Goal: Task Accomplishment & Management: Manage account settings

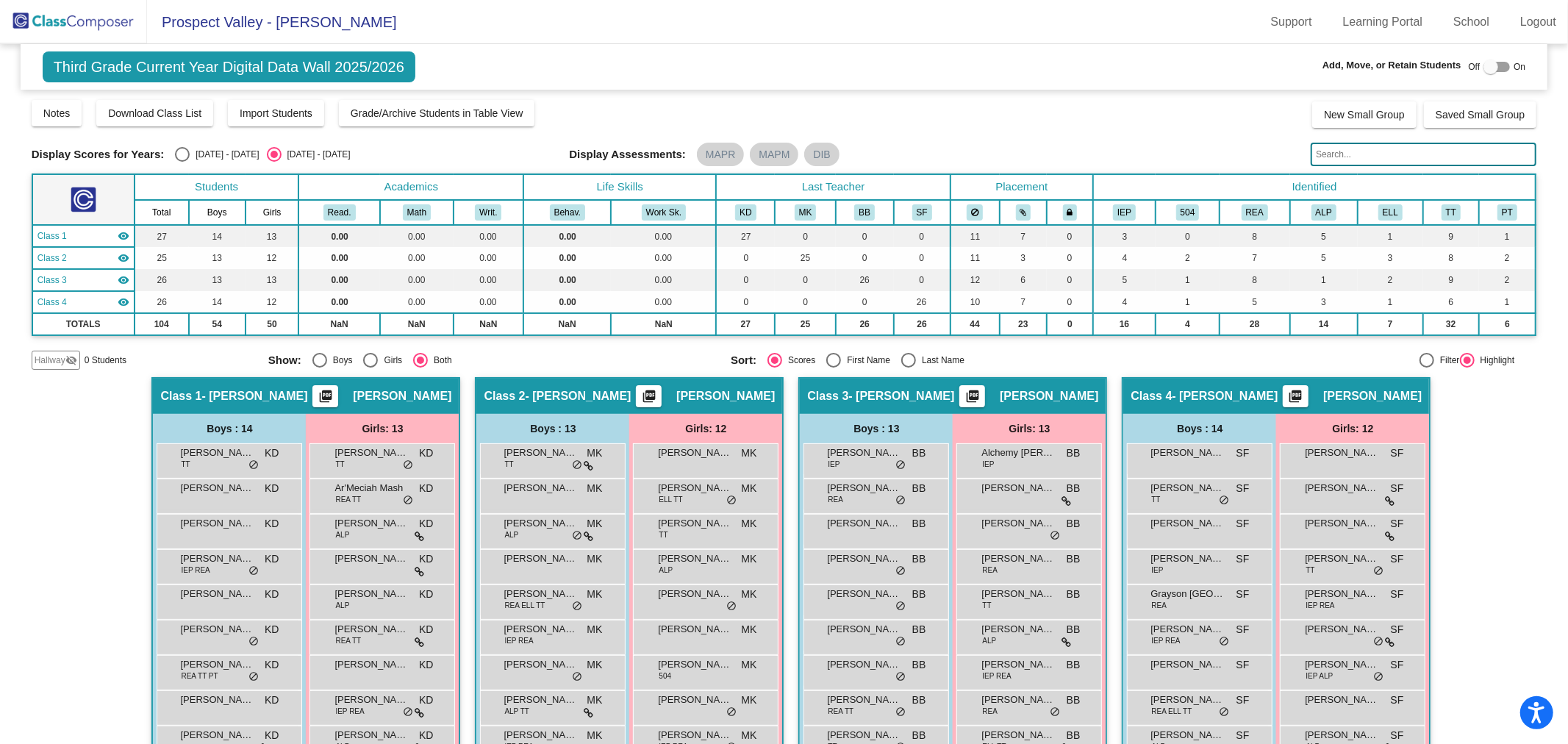
scroll to position [213, 0]
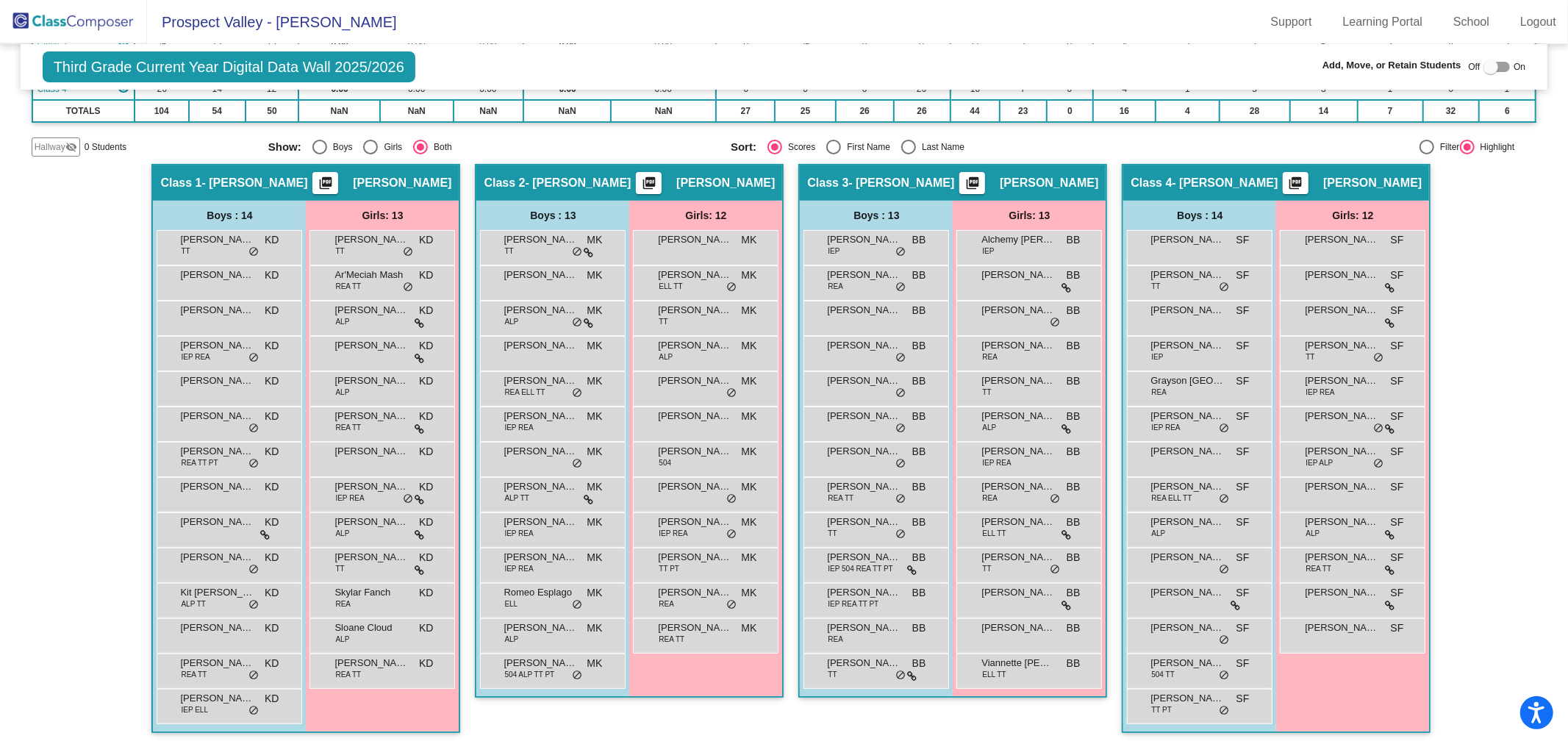
click at [73, 19] on img at bounding box center [73, 22] width 147 height 43
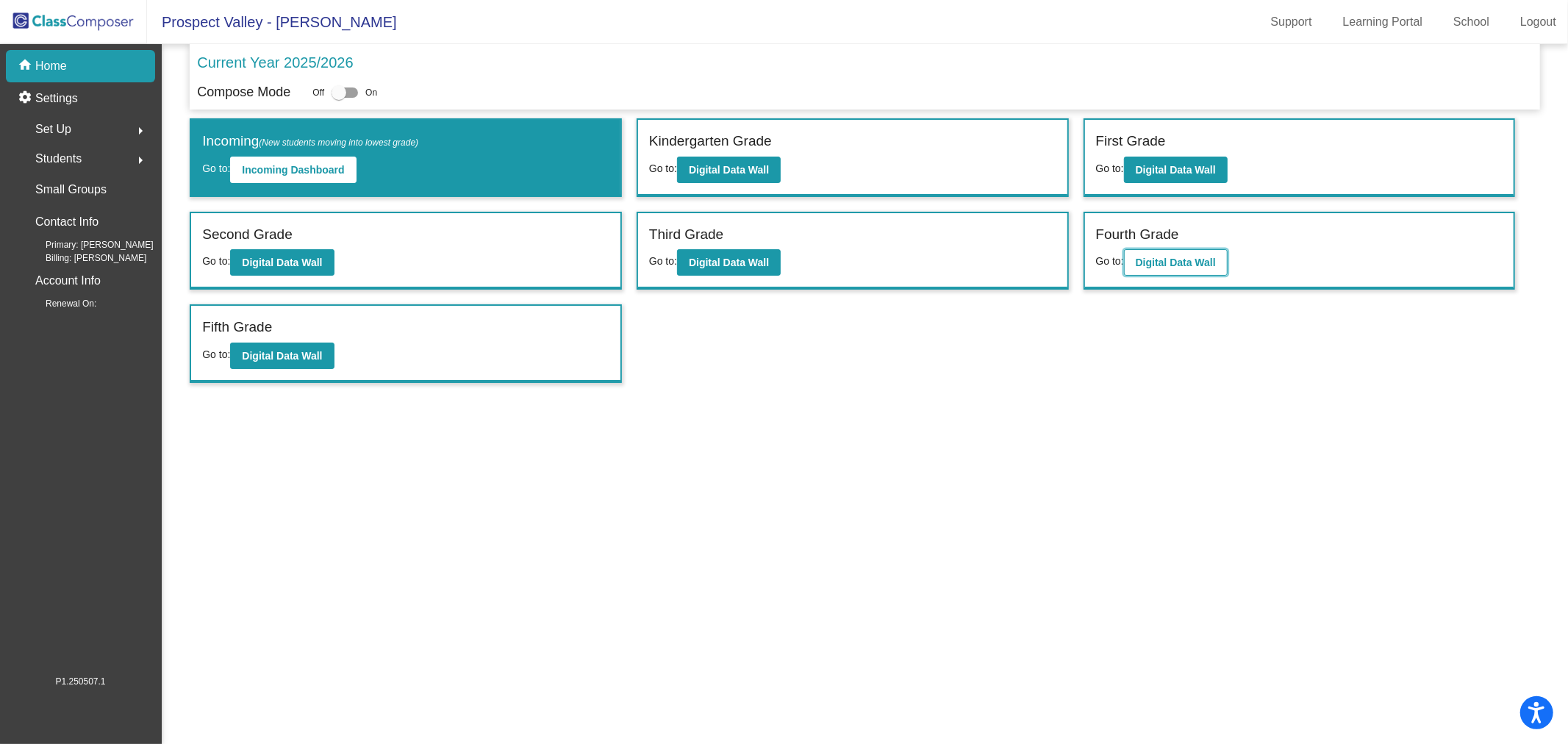
click at [1202, 260] on b "Digital Data Wall" at bounding box center [1176, 263] width 80 height 12
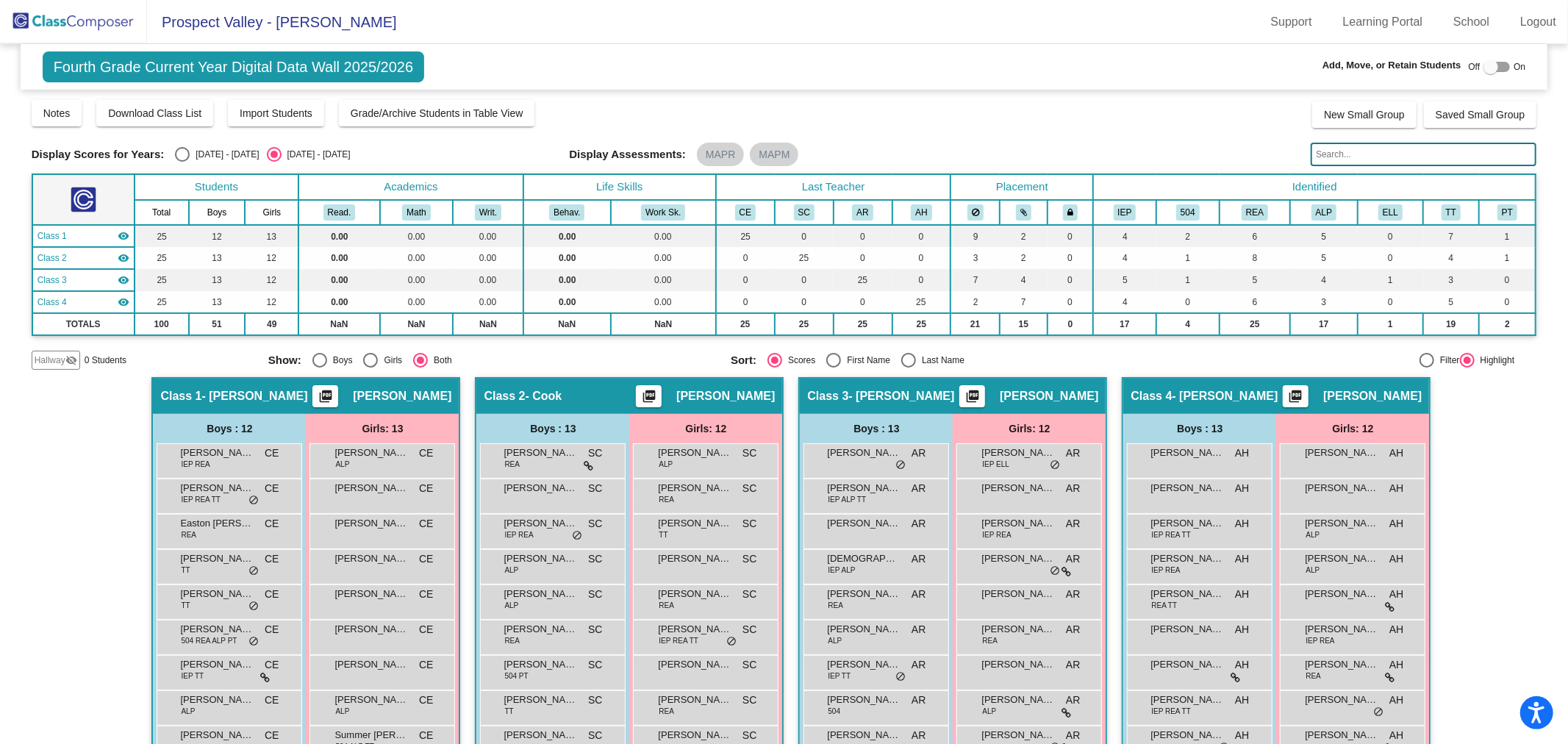
click at [1360, 150] on input "text" at bounding box center [1423, 154] width 225 height 24
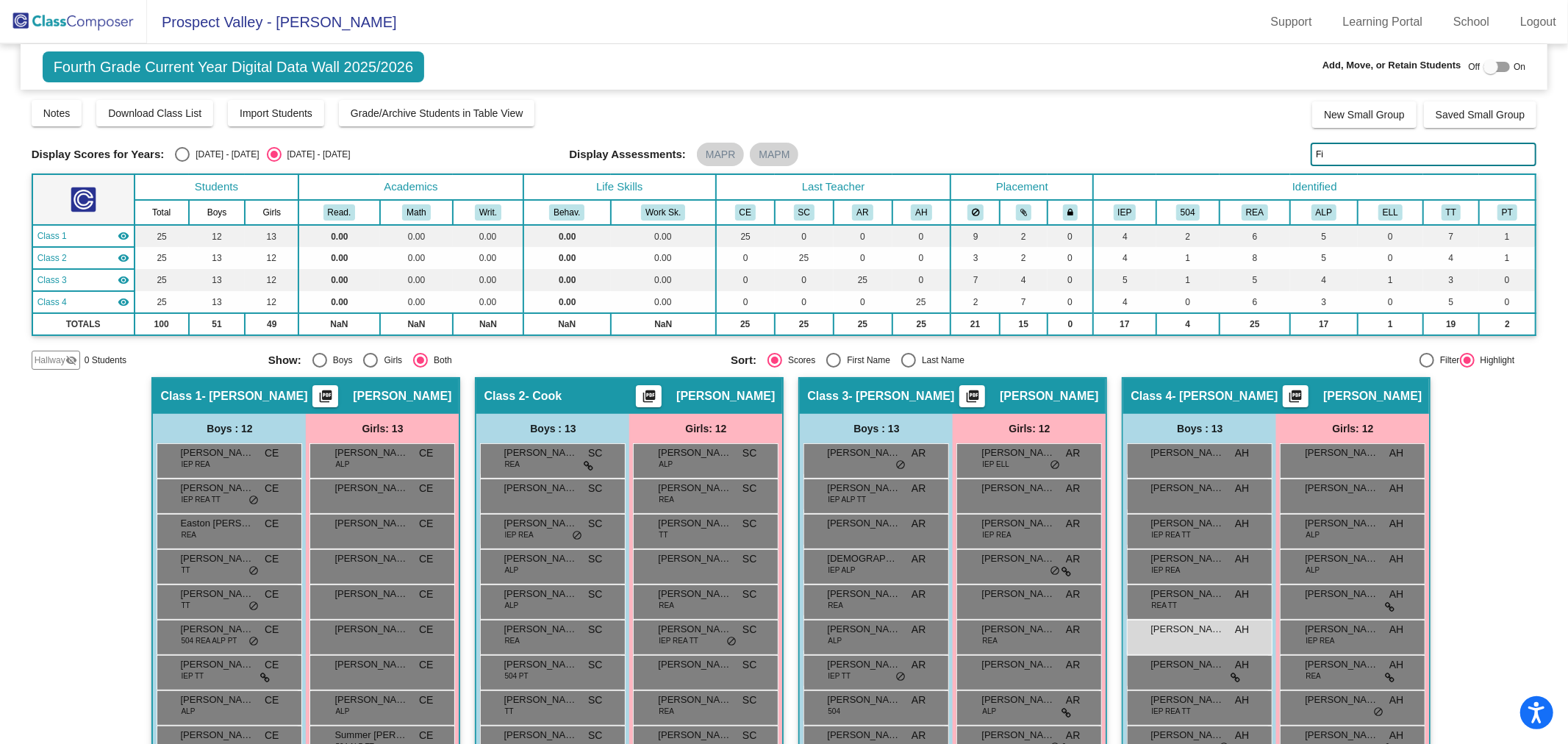
drag, startPoint x: 1324, startPoint y: 153, endPoint x: 1236, endPoint y: 168, distance: 89.3
click at [1236, 168] on div "Display Scores for Years: [DATE] - [DATE] [DATE] - [DATE] Grade/Archive Student…" at bounding box center [785, 234] width 1506 height 271
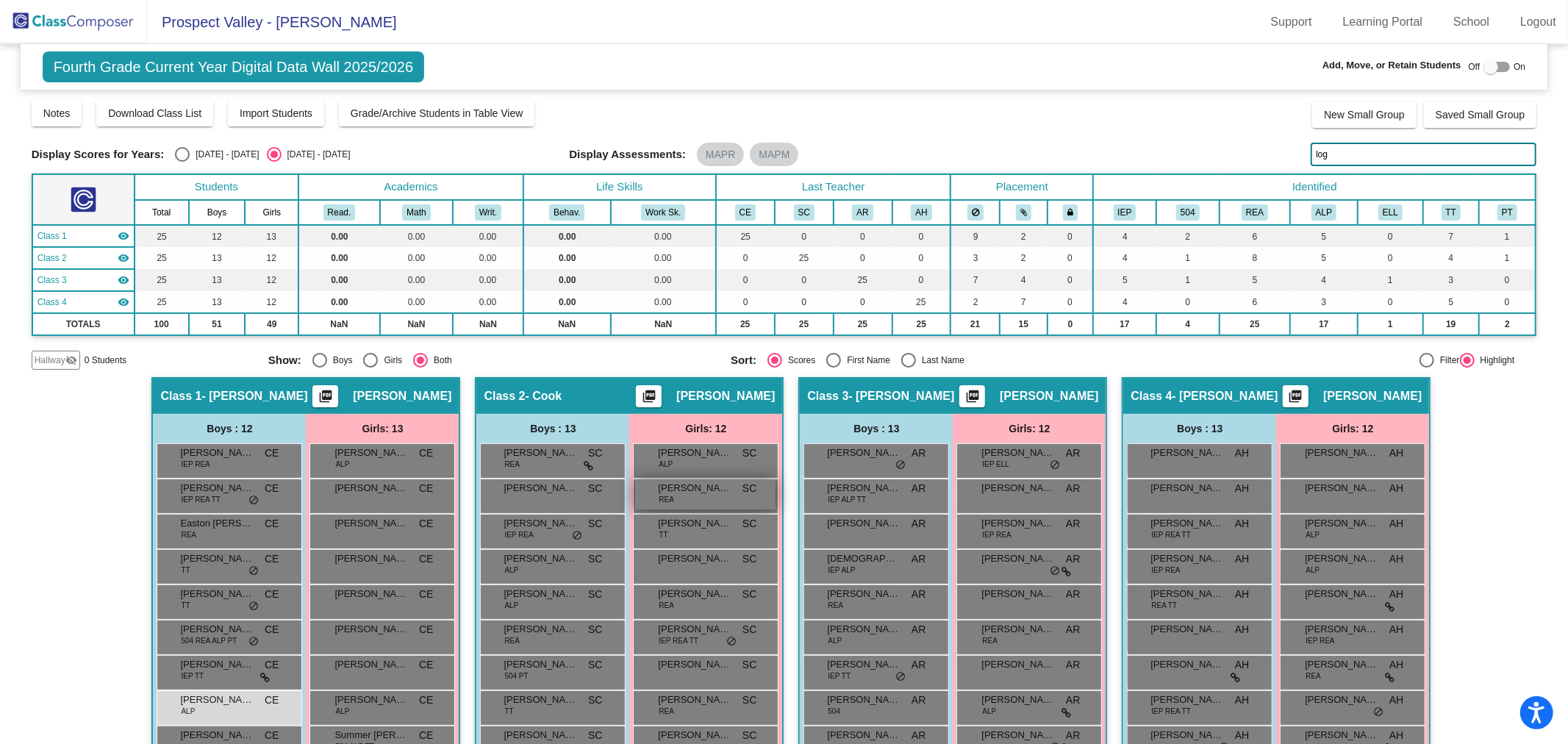
scroll to position [178, 0]
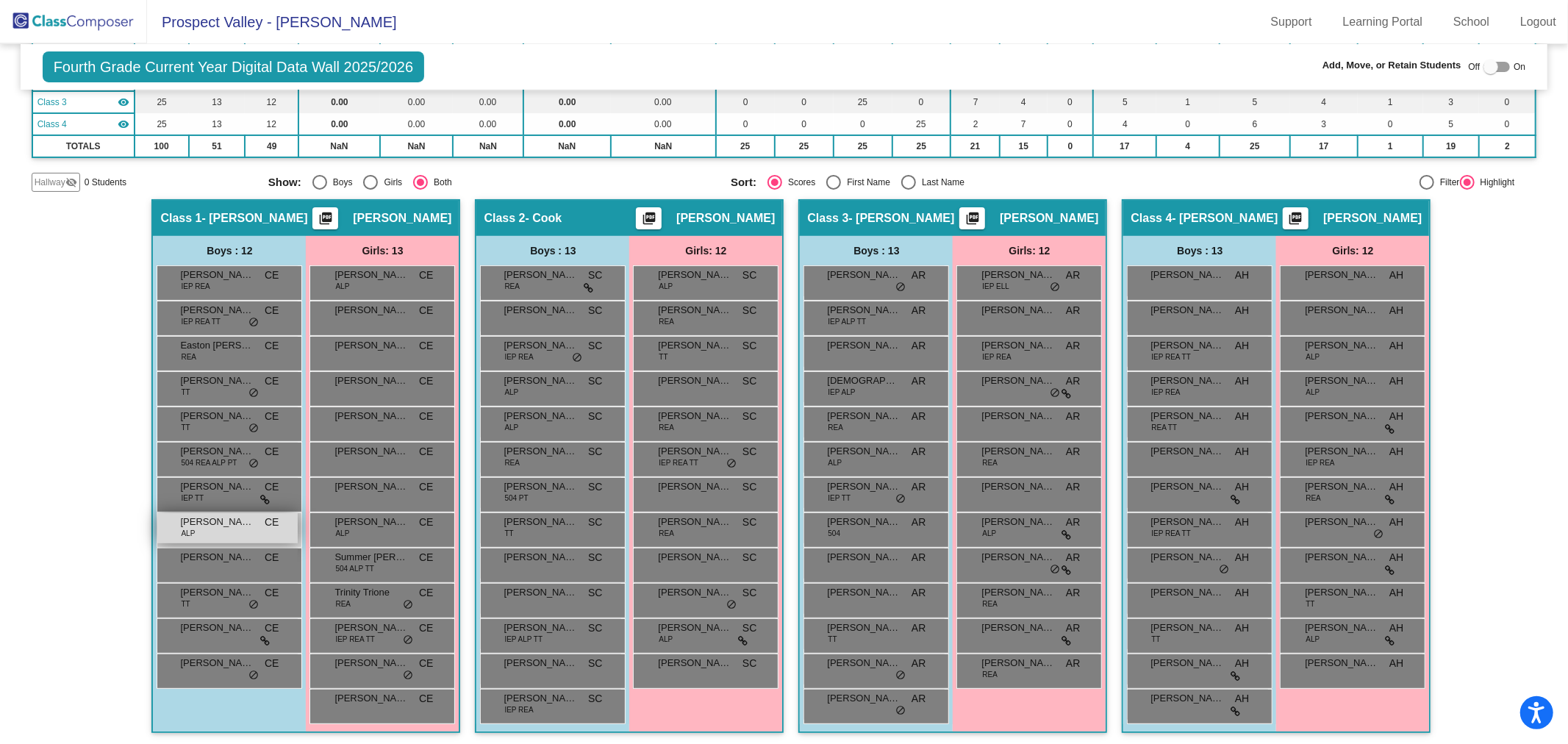
type input "log"
click at [203, 528] on div "[PERSON_NAME] ALP CE lock do_not_disturb_alt" at bounding box center [227, 528] width 140 height 30
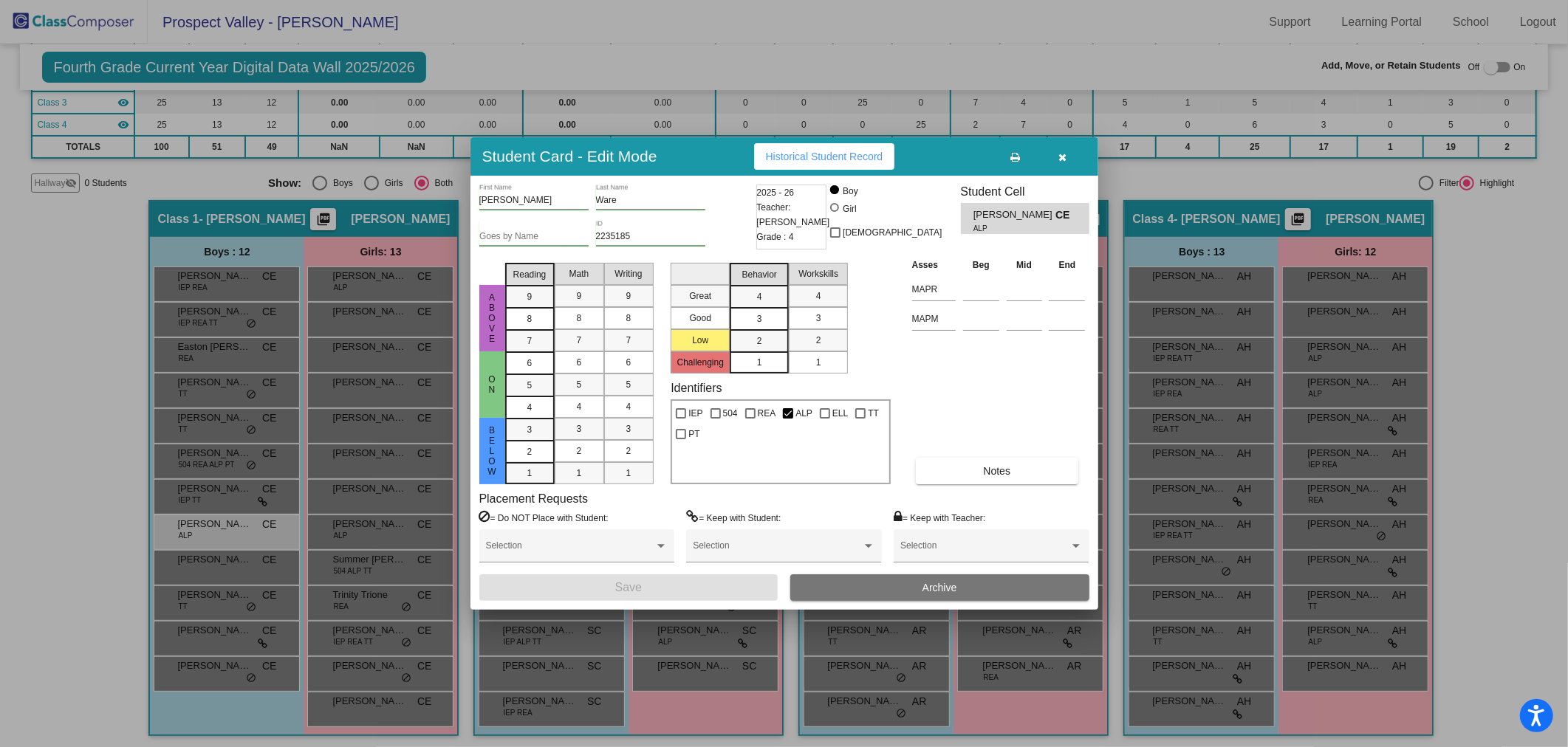
click at [1066, 156] on icon "button" at bounding box center [1062, 157] width 8 height 10
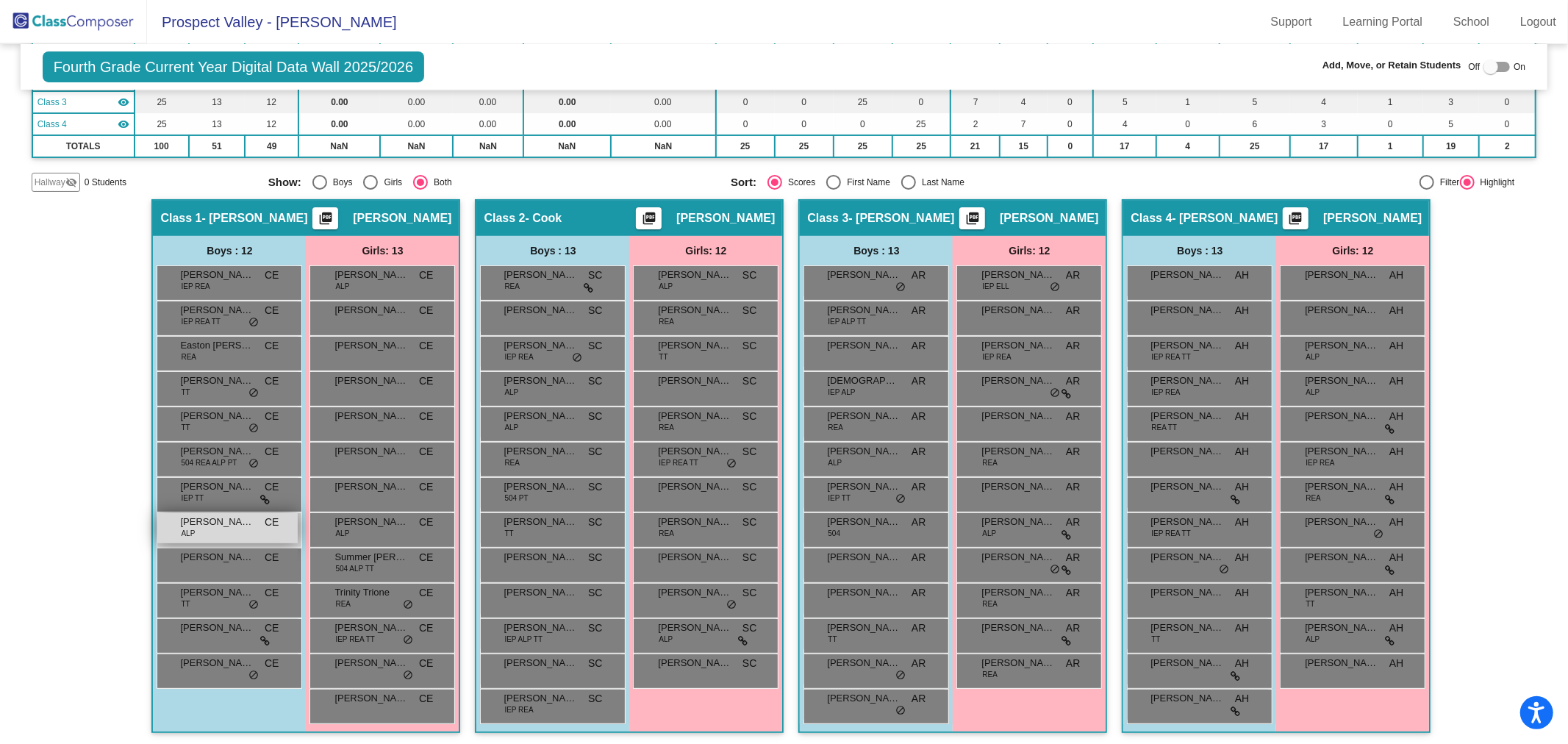
click at [195, 522] on span "[PERSON_NAME]" at bounding box center [217, 522] width 73 height 15
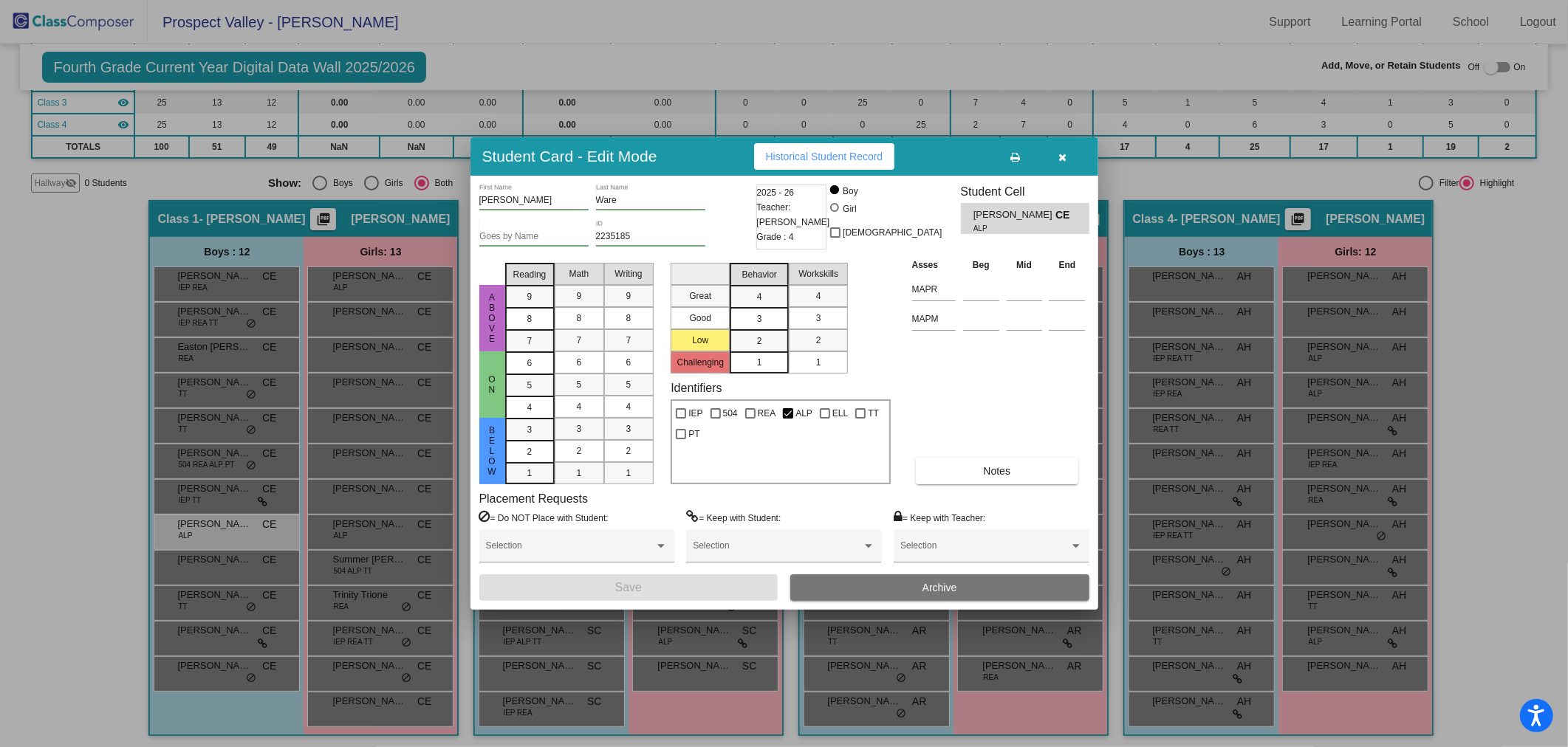
click at [926, 588] on span "Archive" at bounding box center [940, 588] width 35 height 12
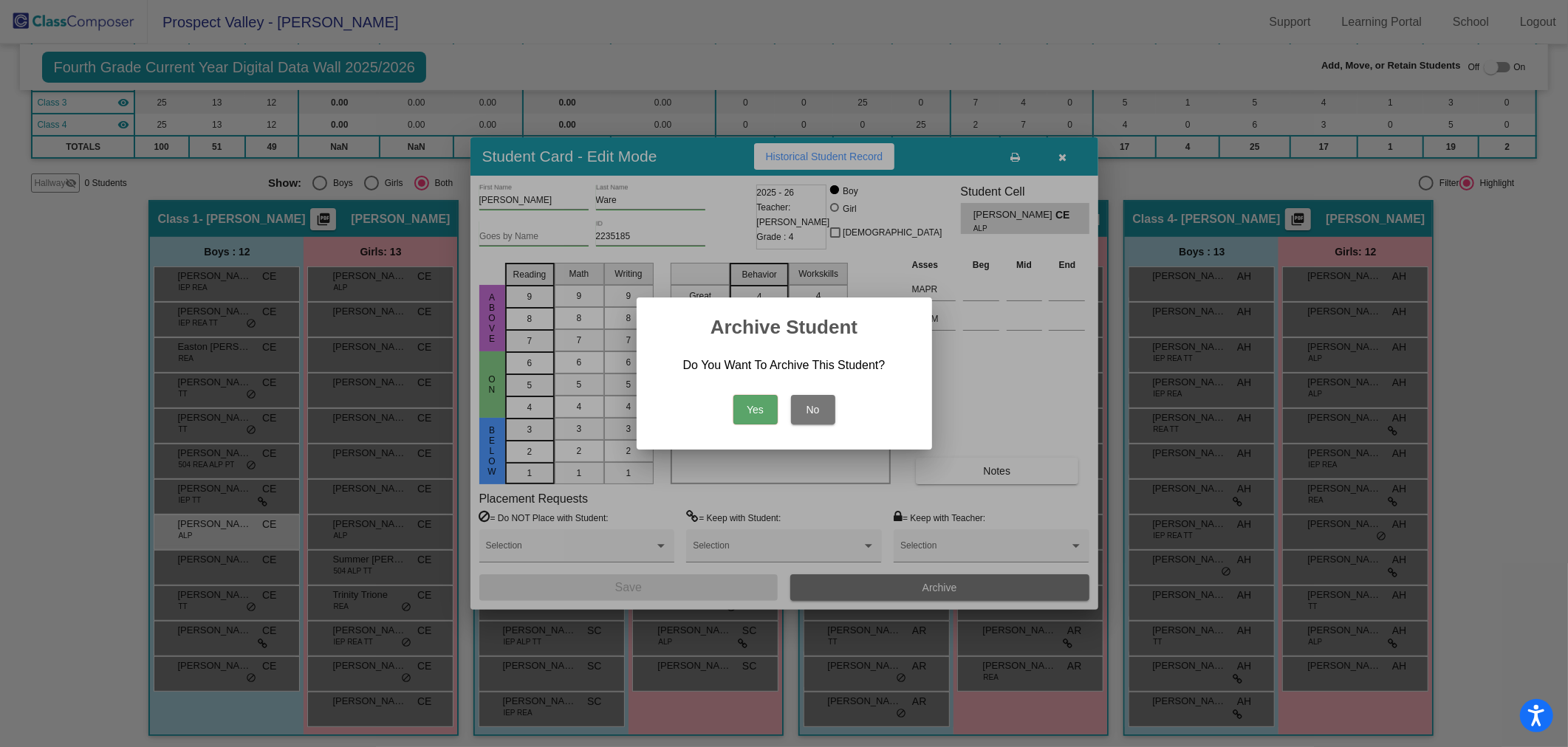
click at [746, 407] on button "Yes" at bounding box center [755, 410] width 44 height 30
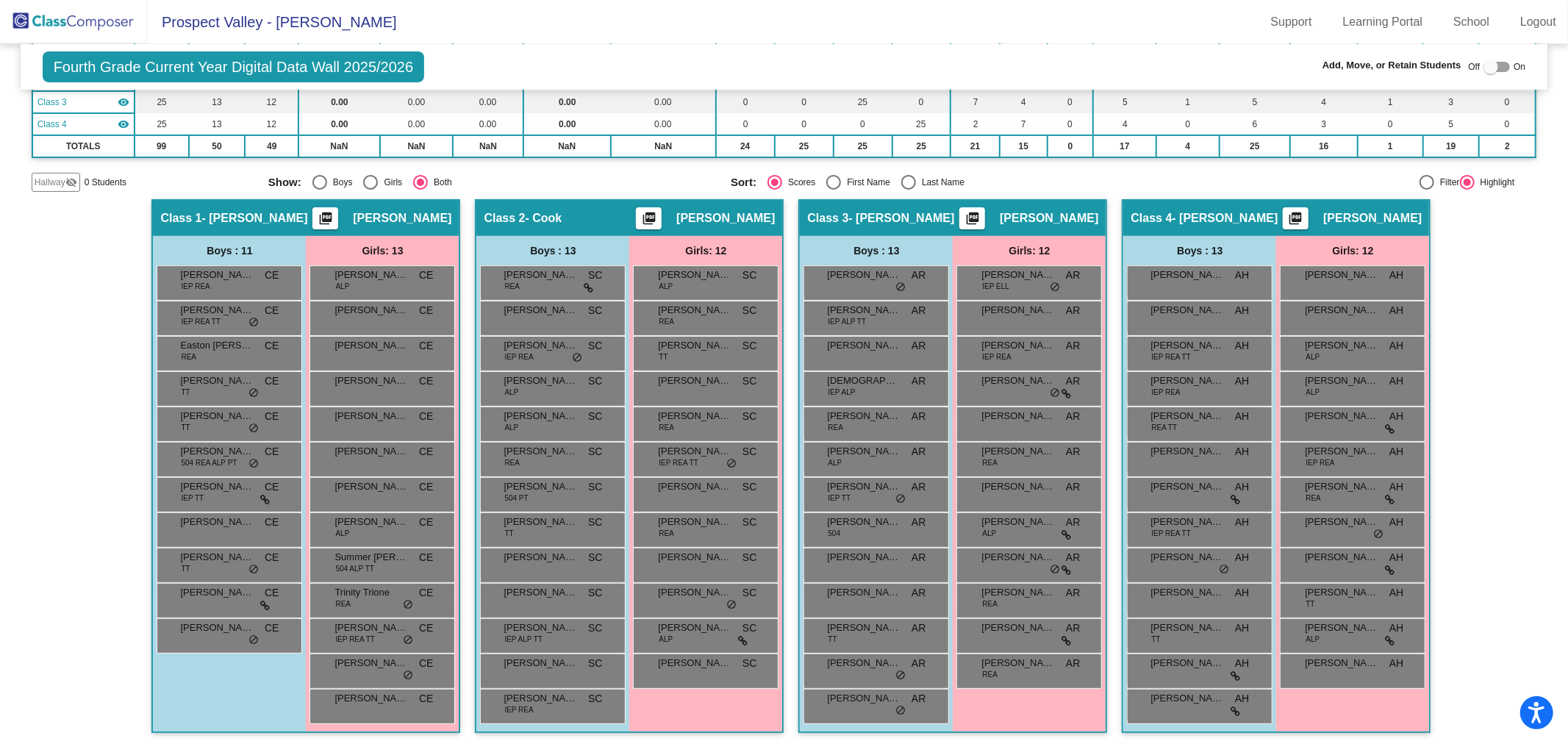
click at [55, 17] on img at bounding box center [73, 22] width 147 height 43
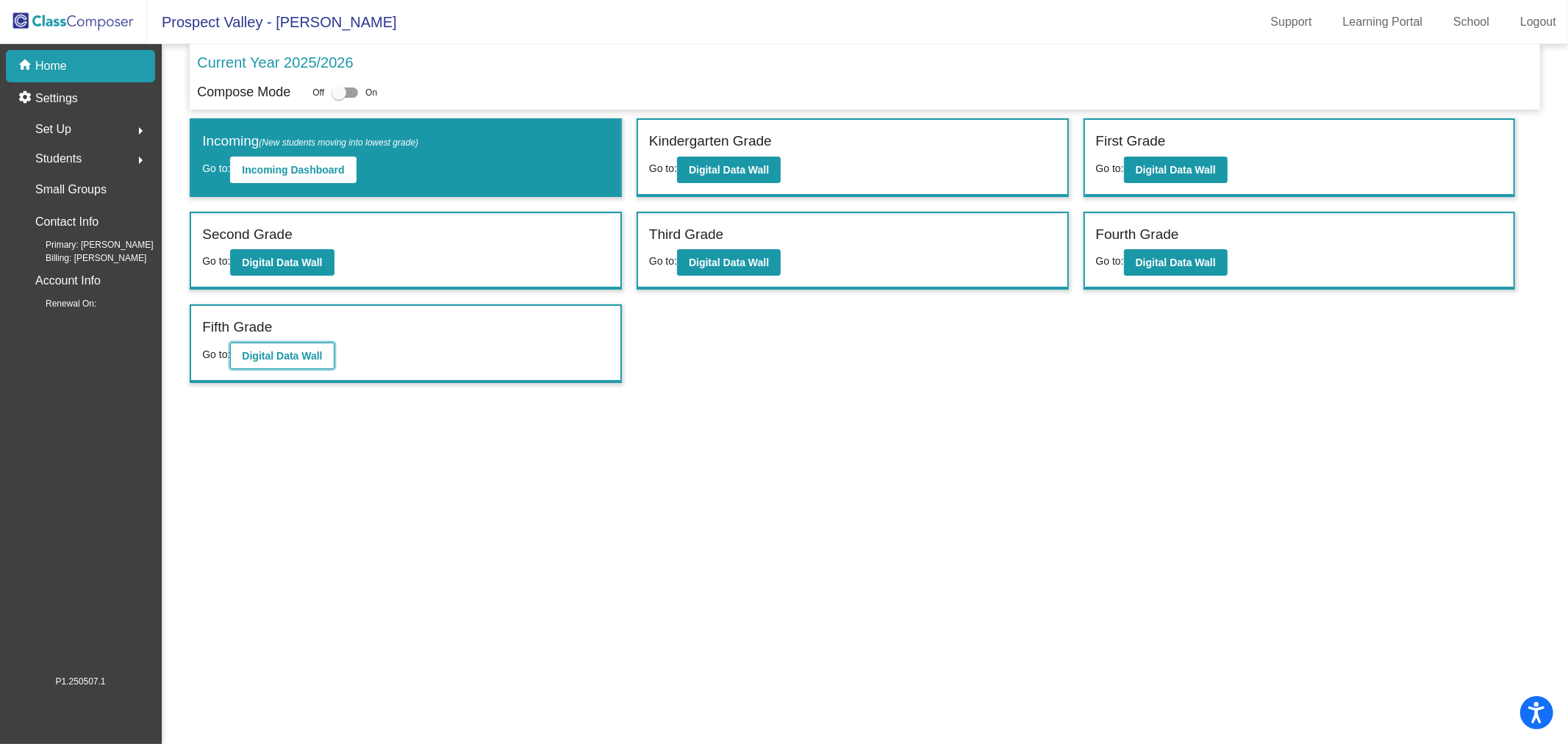
click at [281, 356] on b "Digital Data Wall" at bounding box center [282, 356] width 80 height 12
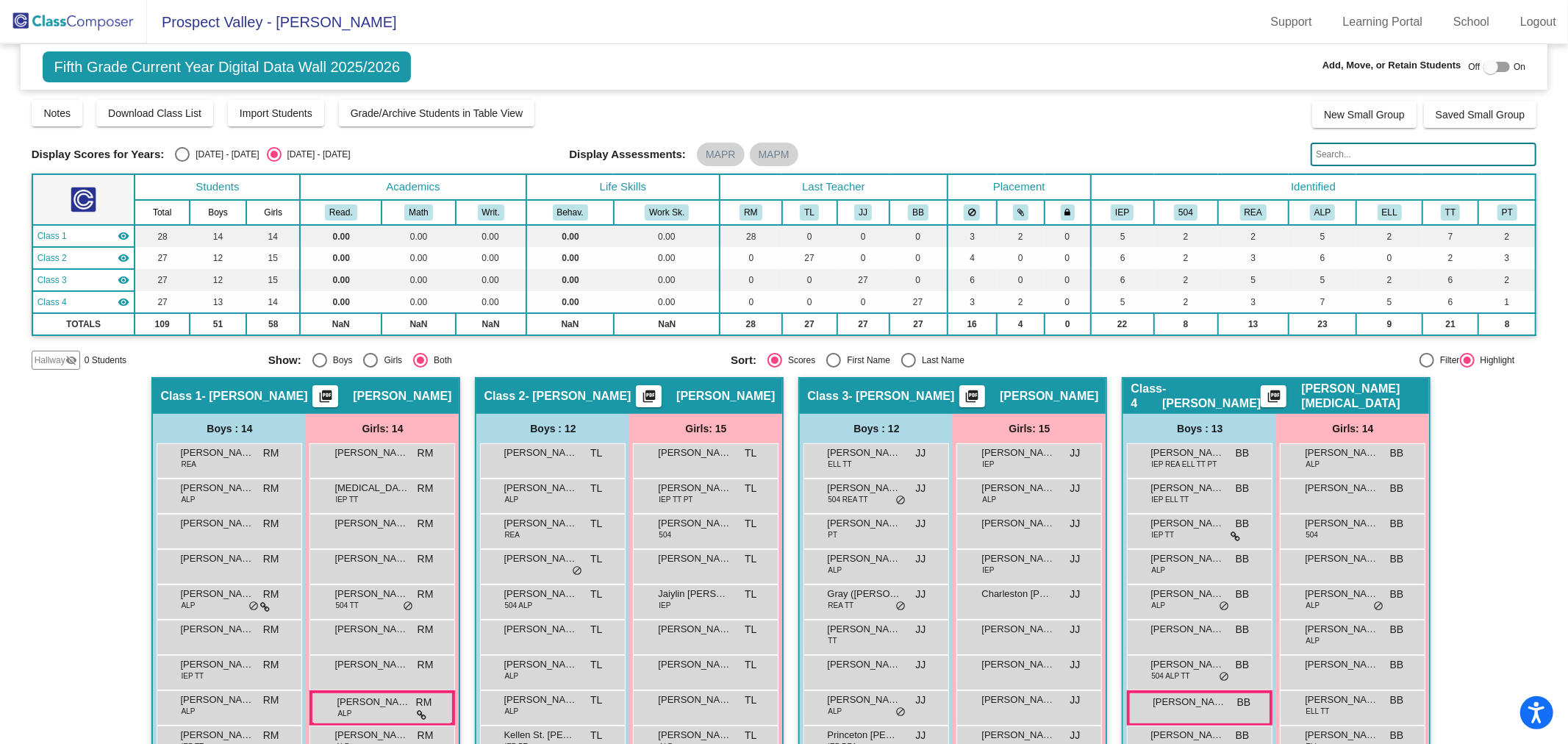
click at [1364, 148] on input "text" at bounding box center [1423, 154] width 225 height 24
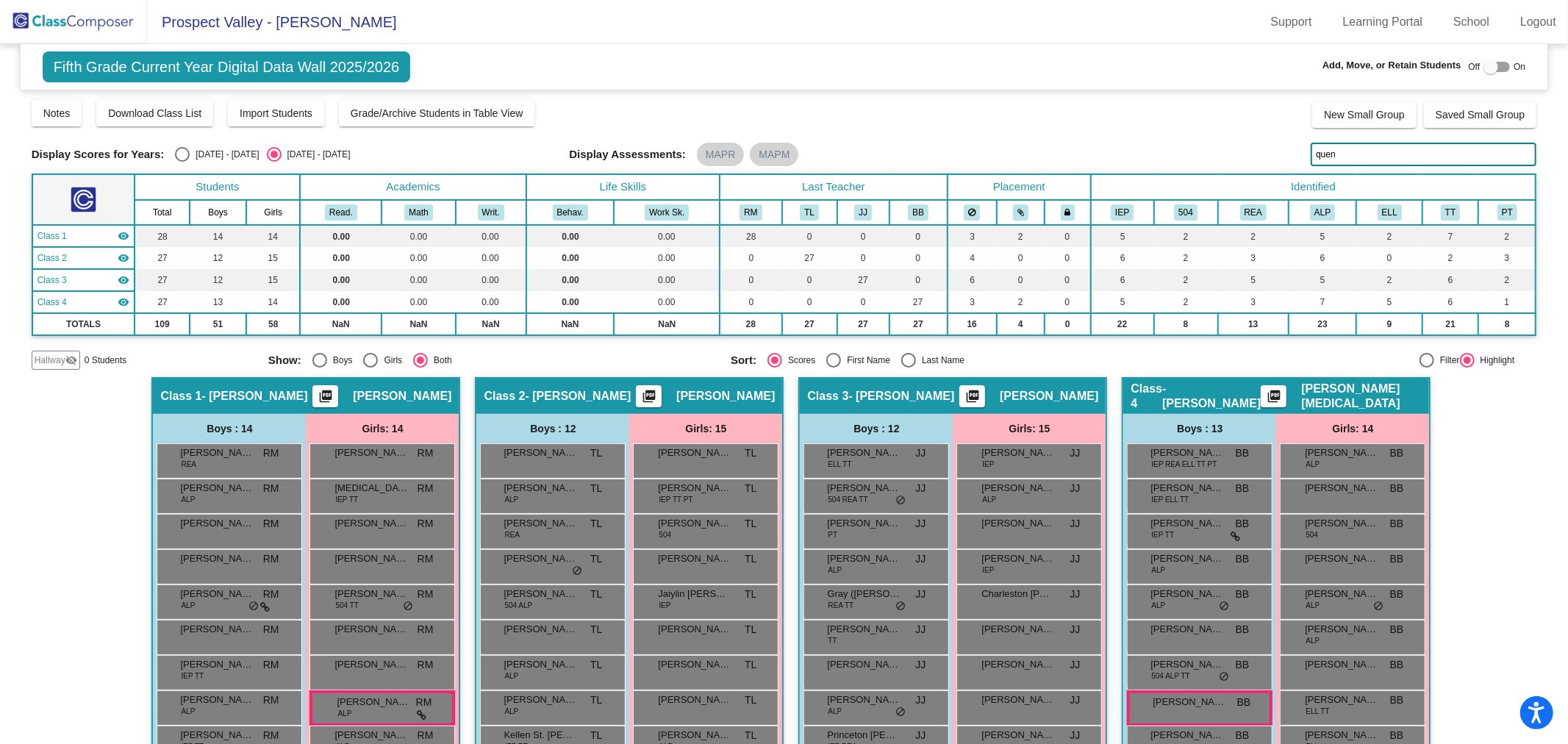
click at [1357, 141] on div "Display Scores for Years: [DATE] - [DATE] [DATE] - [DATE] Grade/Archive Student…" at bounding box center [785, 234] width 1506 height 271
drag, startPoint x: 1350, startPoint y: 151, endPoint x: 1137, endPoint y: 136, distance: 213.5
click at [1137, 136] on div "Display Scores for Years: [DATE] - [DATE] [DATE] - [DATE] Grade/Archive Student…" at bounding box center [785, 234] width 1506 height 271
type input "pars"
drag, startPoint x: 1338, startPoint y: 158, endPoint x: 1292, endPoint y: 158, distance: 46.0
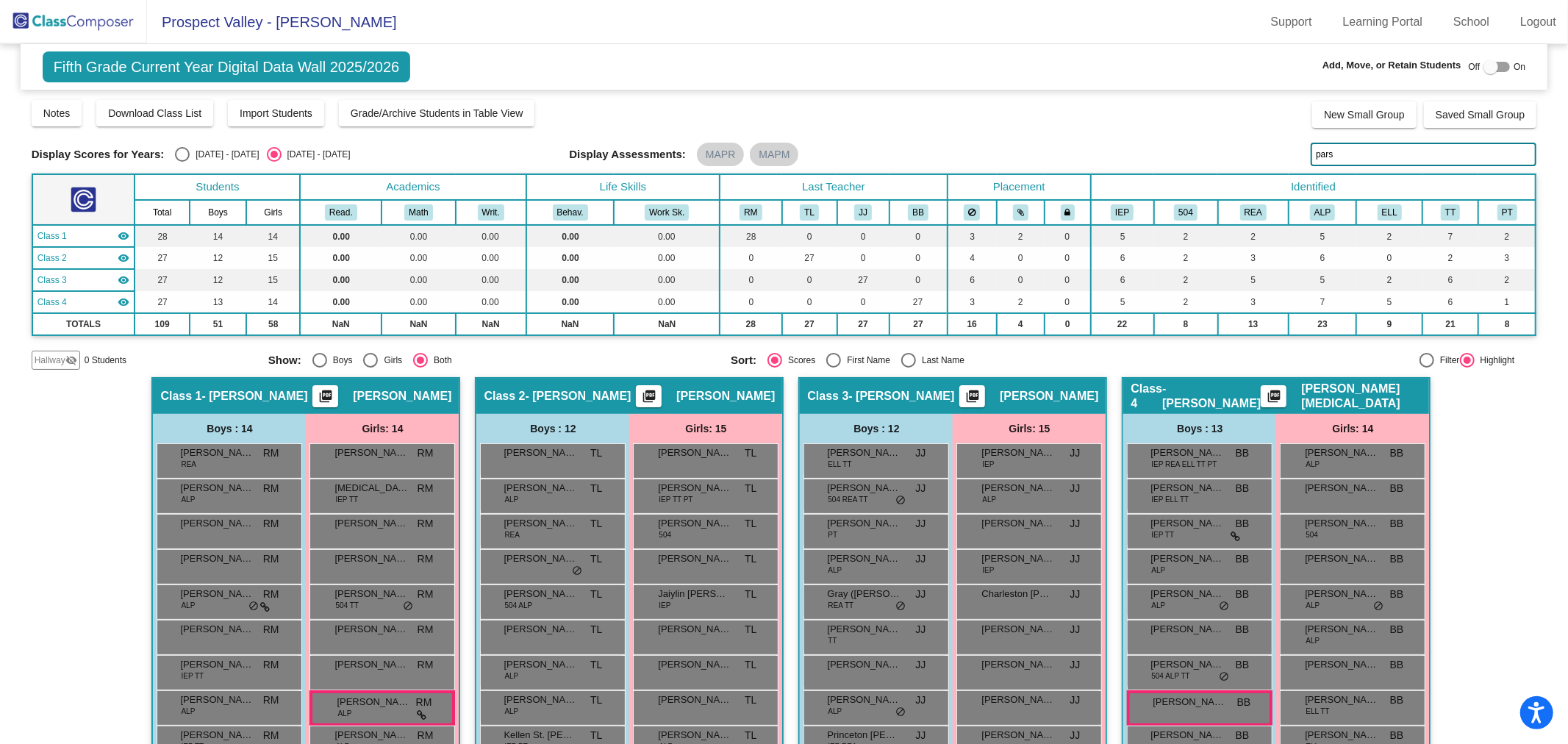
click at [1292, 158] on div "Display Scores for Years: [DATE] - [DATE] [DATE] - [DATE] Display Assessments: …" at bounding box center [785, 154] width 1506 height 24
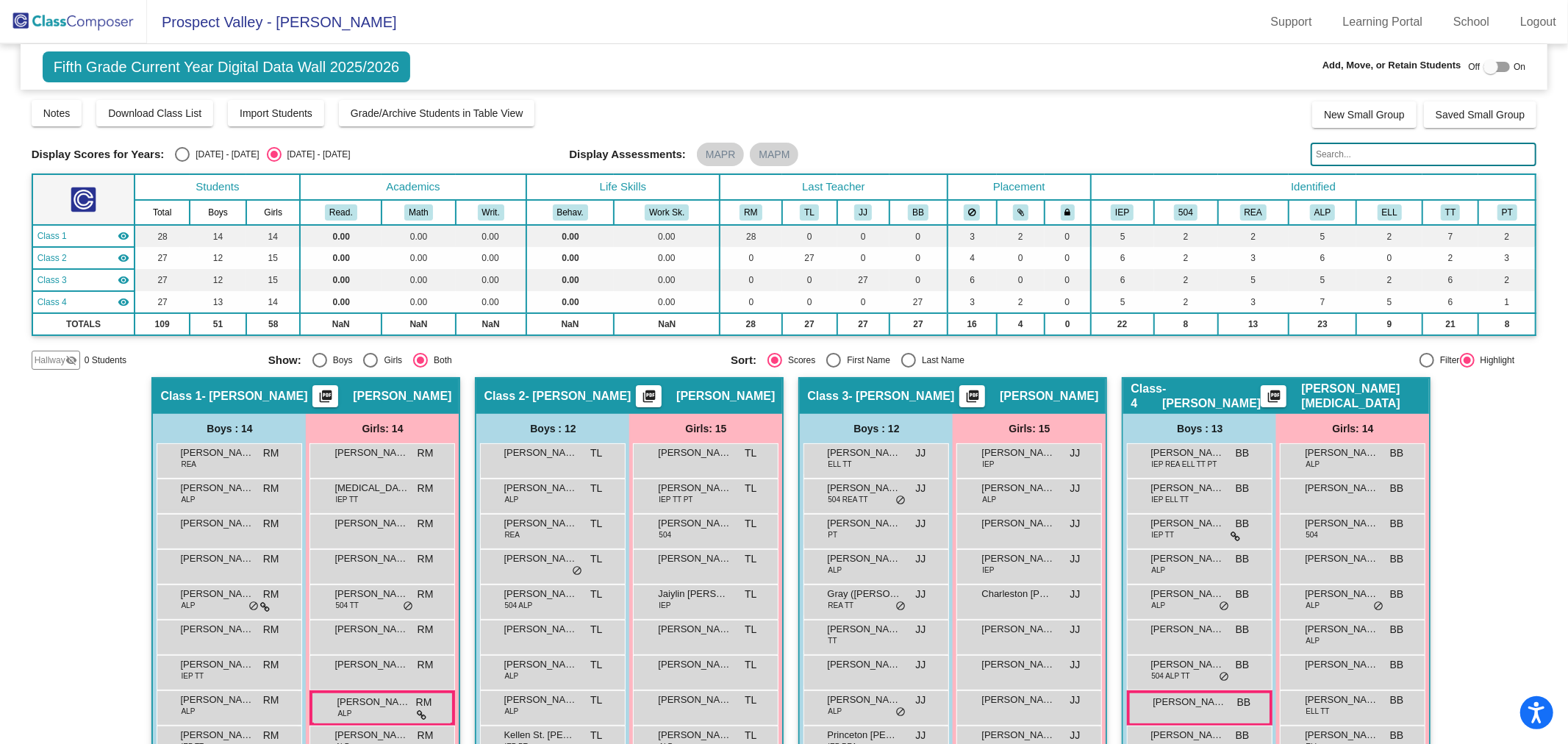
click at [59, 27] on img at bounding box center [73, 22] width 147 height 43
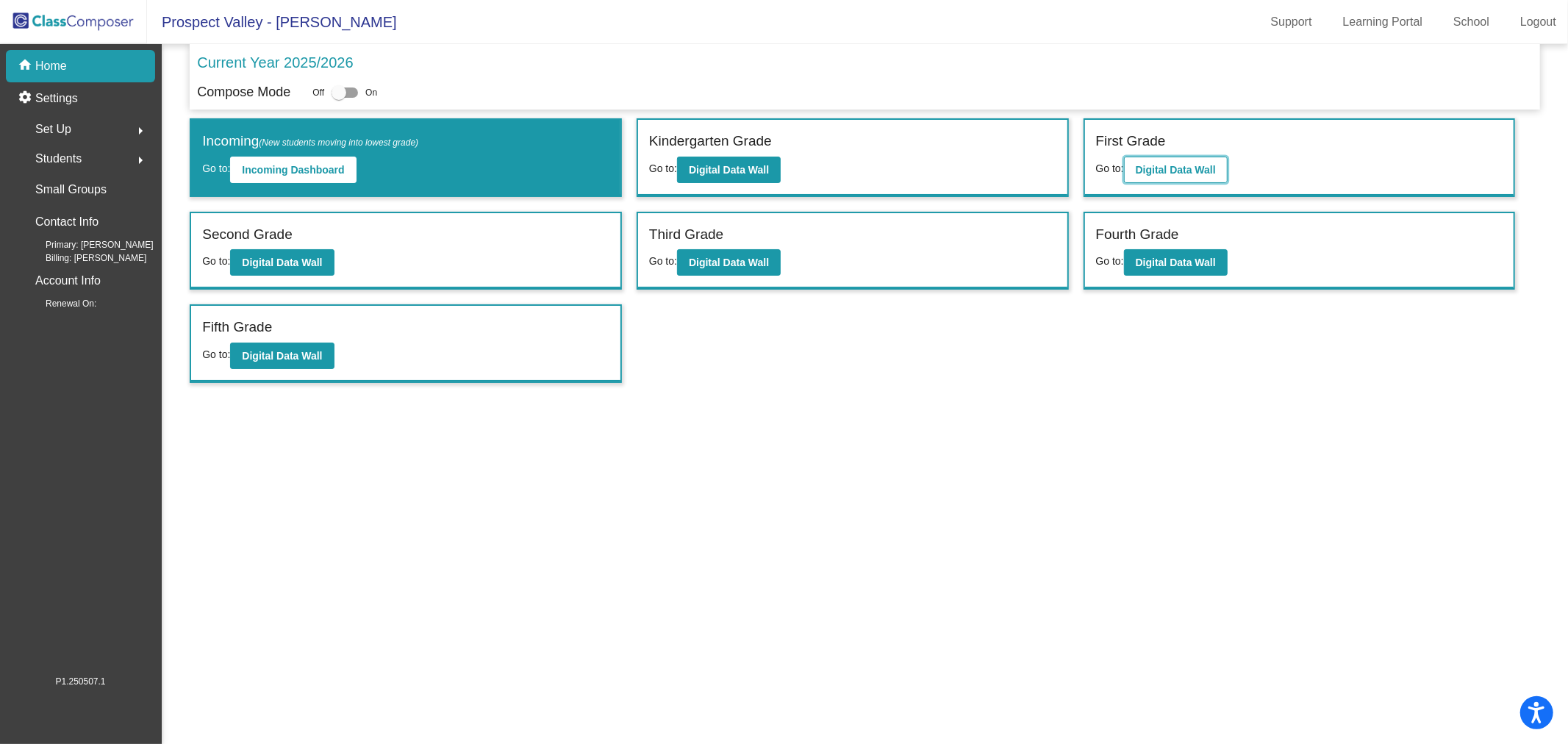
click at [1171, 169] on b "Digital Data Wall" at bounding box center [1176, 170] width 80 height 12
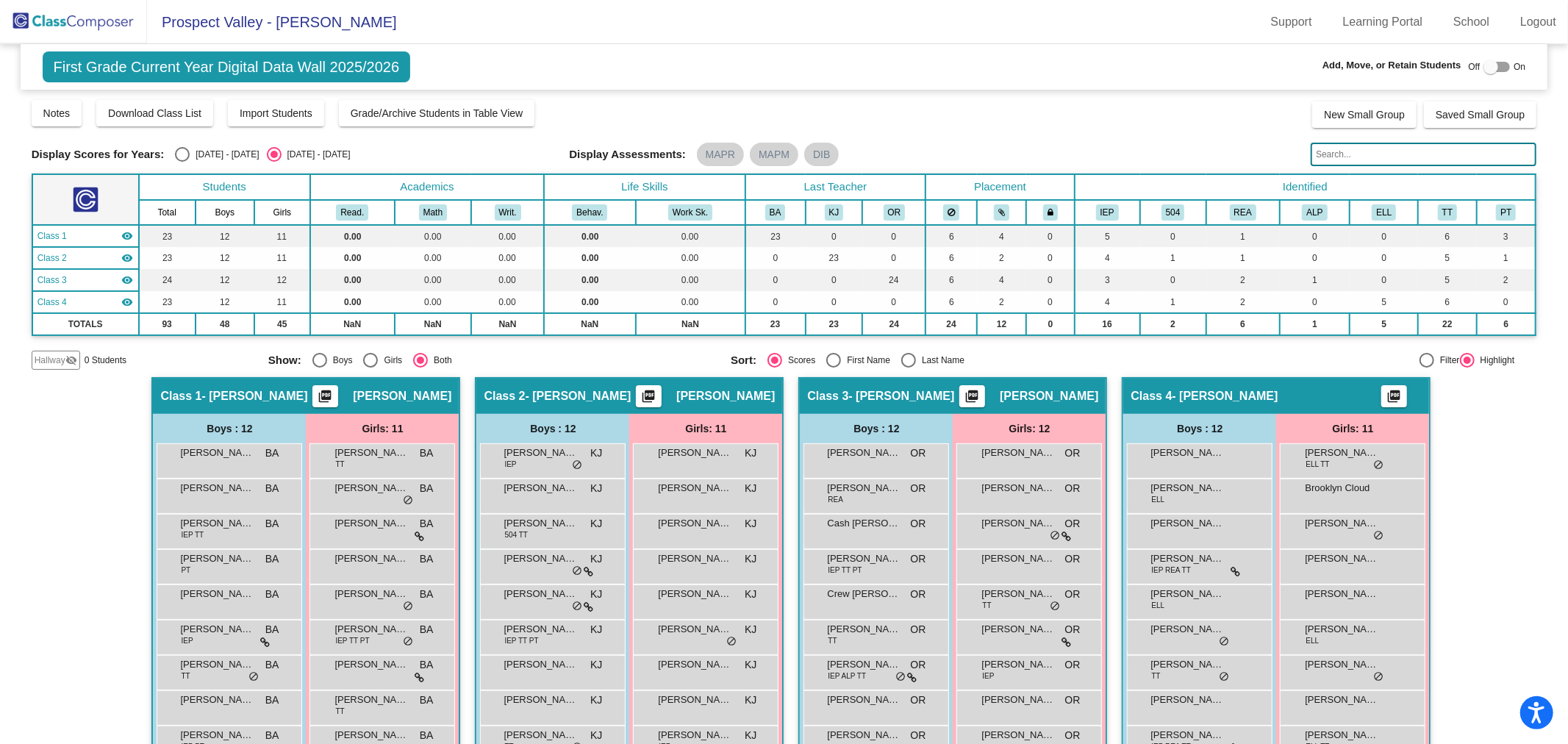
click at [1340, 159] on input "text" at bounding box center [1423, 154] width 225 height 24
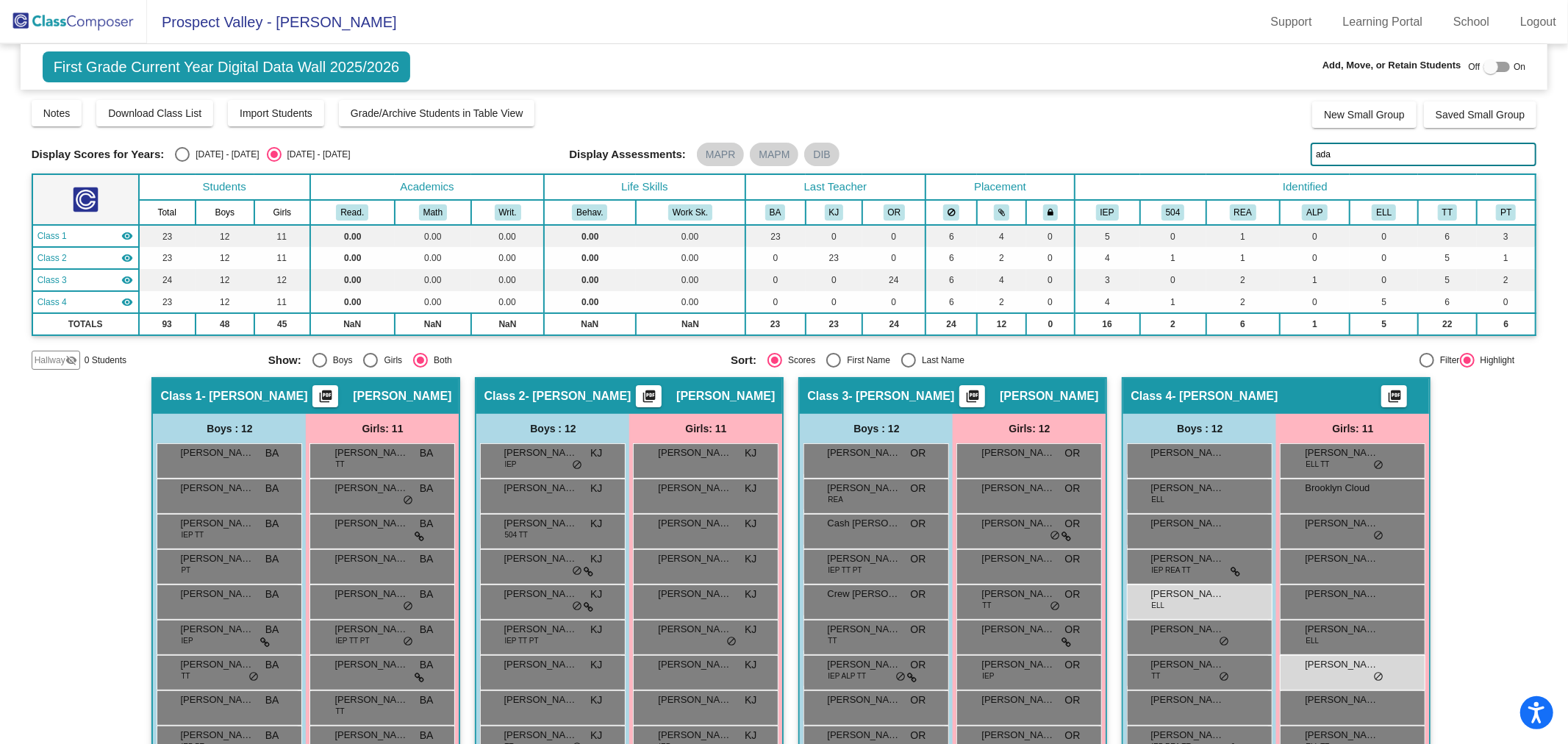
drag, startPoint x: 1350, startPoint y: 157, endPoint x: 1272, endPoint y: 159, distance: 78.0
click at [1272, 159] on div "Display Scores for Years: [DATE] - [DATE] [DATE] - [DATE] Display Assessments: …" at bounding box center [785, 154] width 1506 height 24
drag, startPoint x: 1335, startPoint y: 157, endPoint x: 1259, endPoint y: 149, distance: 76.4
click at [1259, 149] on div "Display Scores for Years: [DATE] - [DATE] [DATE] - [DATE] Display Assessments: …" at bounding box center [785, 154] width 1506 height 24
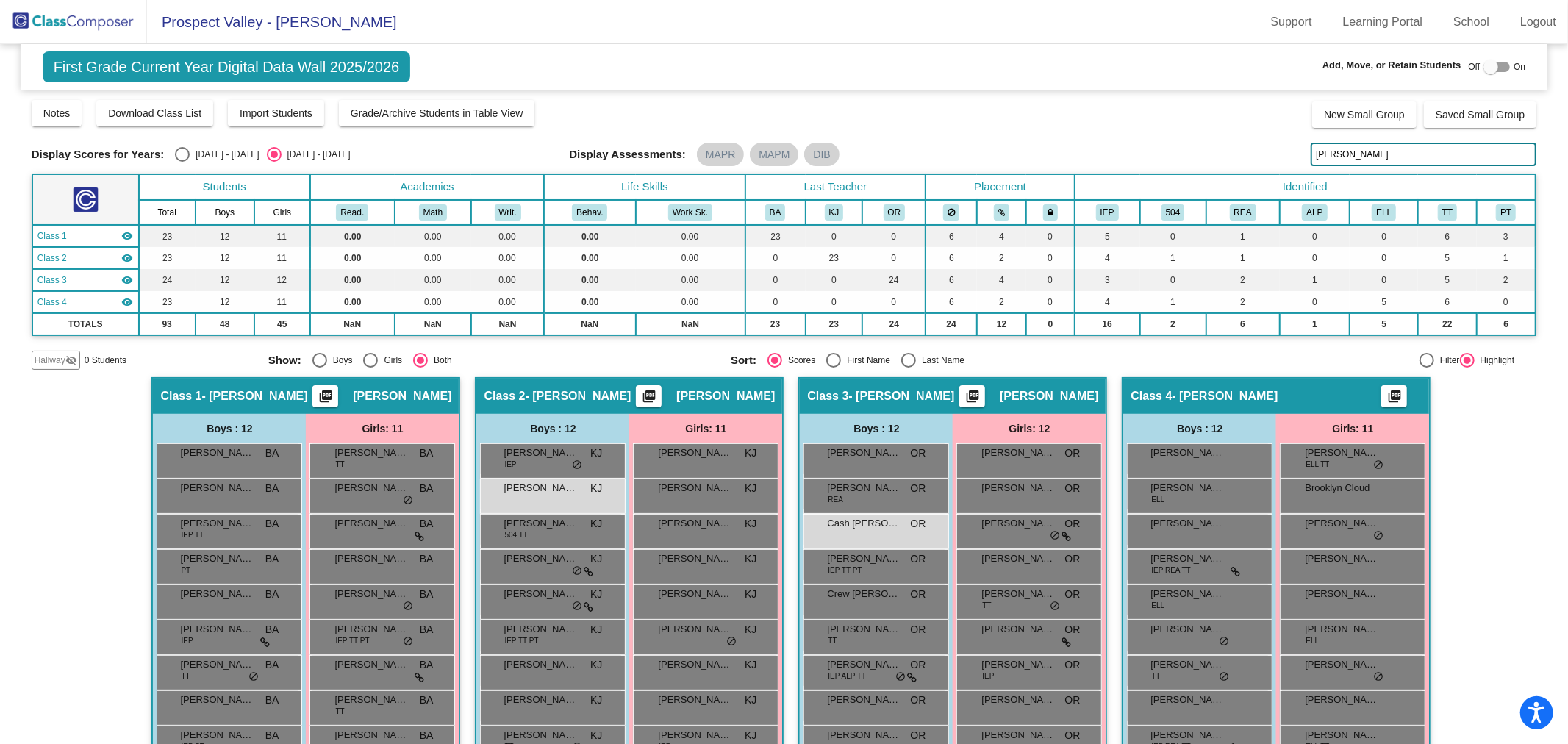
type input "[PERSON_NAME]"
click at [67, 16] on img at bounding box center [73, 22] width 147 height 43
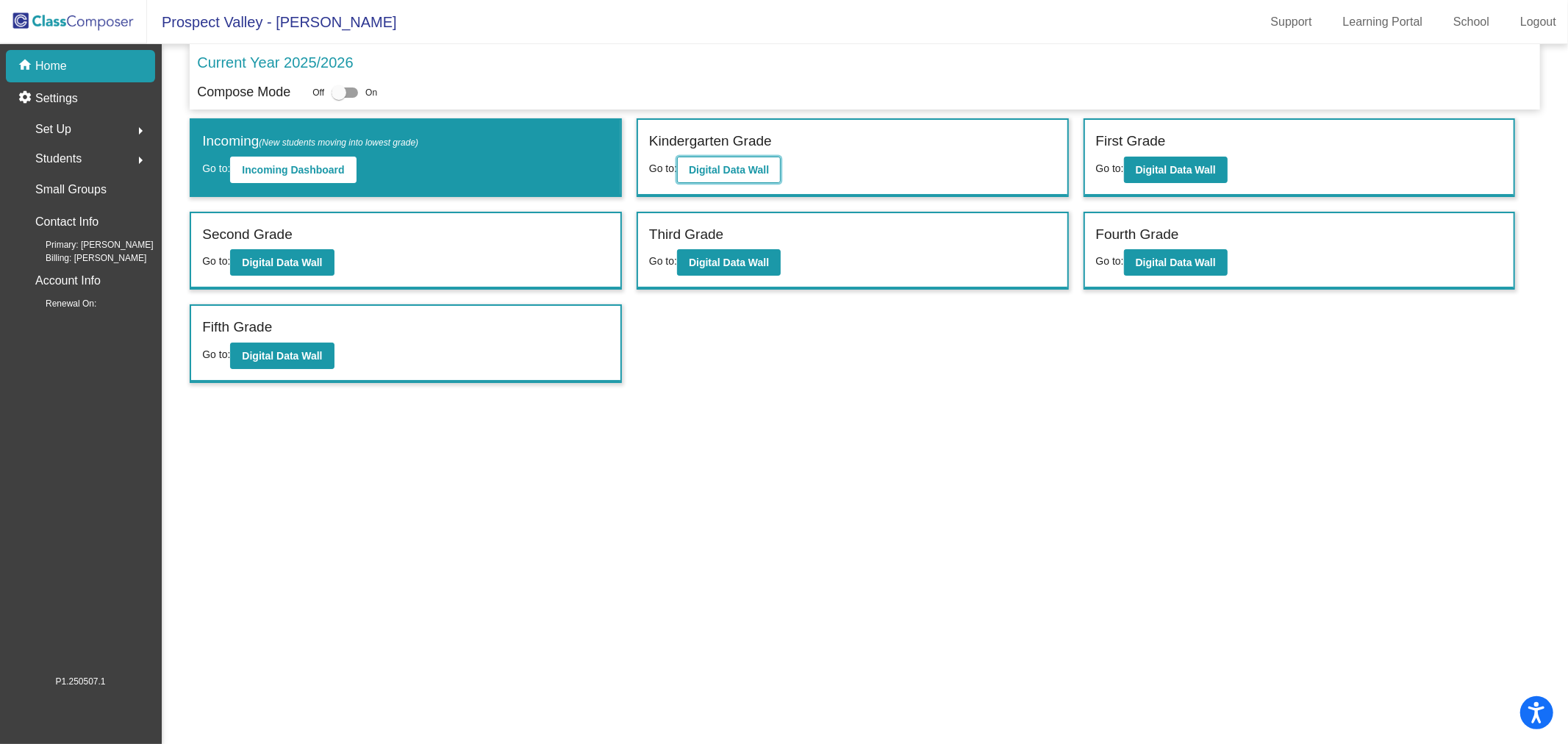
click at [714, 173] on b "Digital Data Wall" at bounding box center [729, 170] width 80 height 12
